Goal: Find contact information

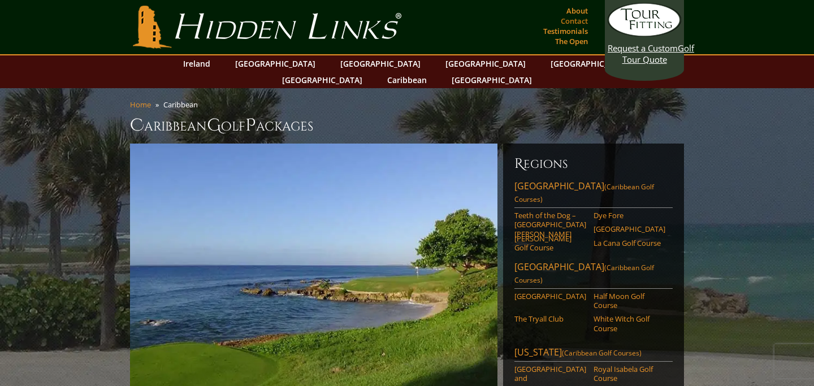
click at [580, 21] on link "Contact" at bounding box center [574, 21] width 33 height 16
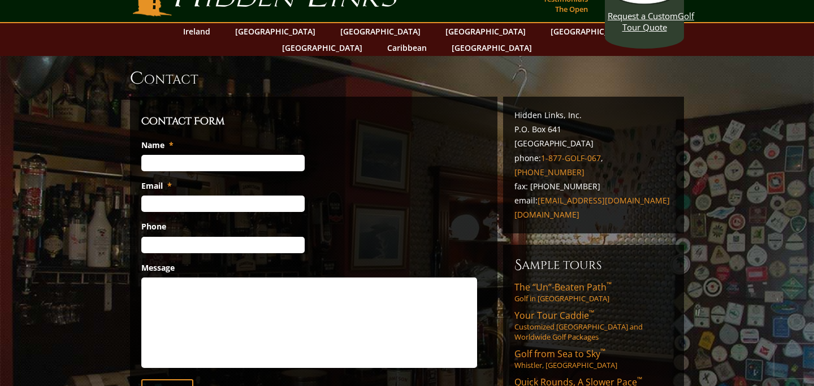
scroll to position [34, 0]
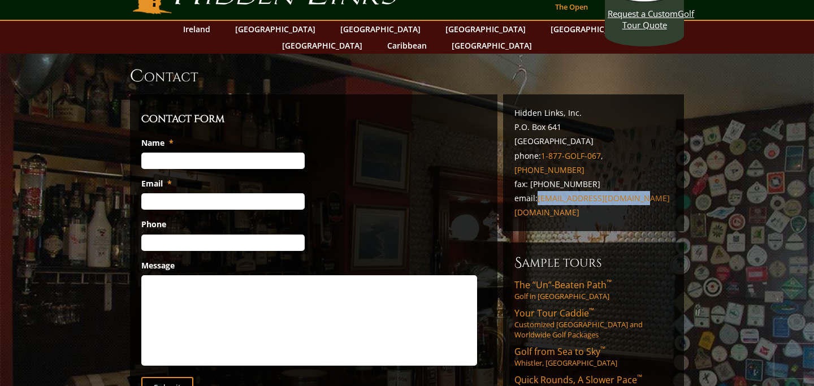
drag, startPoint x: 639, startPoint y: 169, endPoint x: 540, endPoint y: 171, distance: 98.9
click at [540, 171] on p "Hidden Links, Inc. P.O. Box 641 Flagler Beach, FL 32136 phone: 1-877-GOLF-067 ,…" at bounding box center [593, 163] width 158 height 114
copy link "golf@hiddenlinksgolf.com"
